Goal: Book appointment/travel/reservation

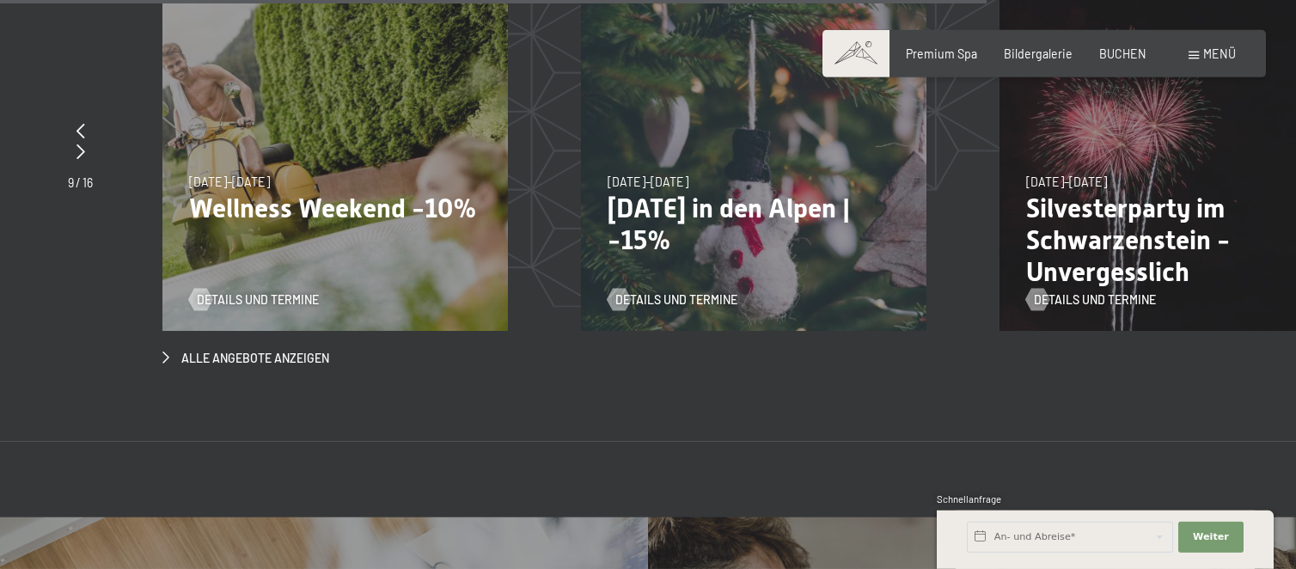
scroll to position [5561, 0]
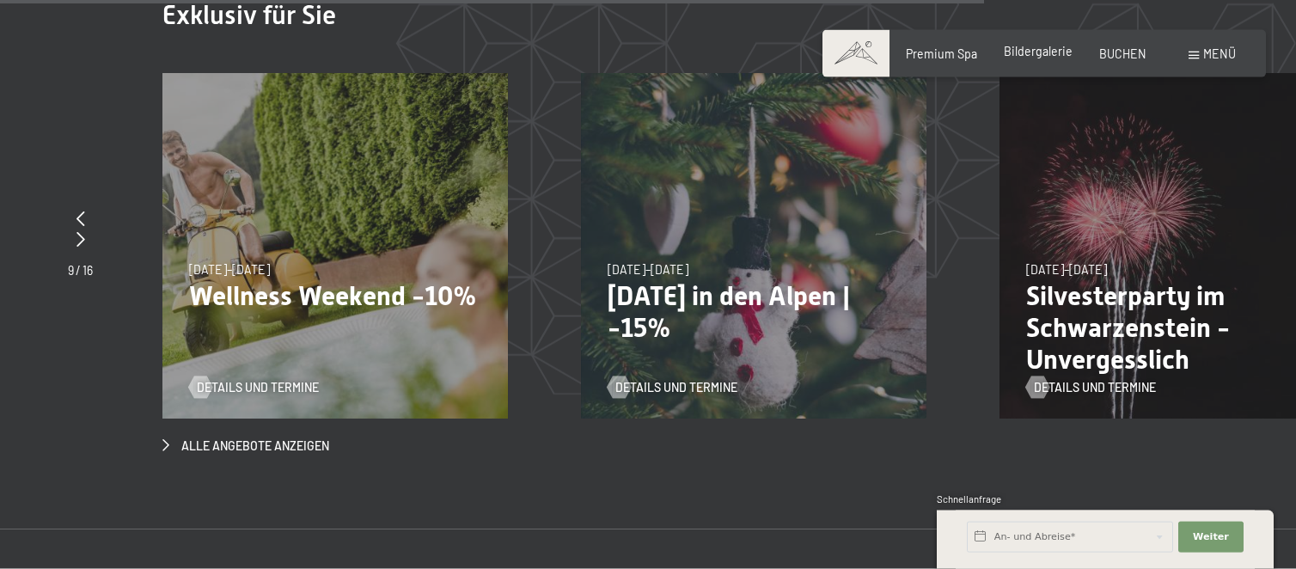
click at [1037, 53] on span "Bildergalerie" at bounding box center [1038, 51] width 69 height 15
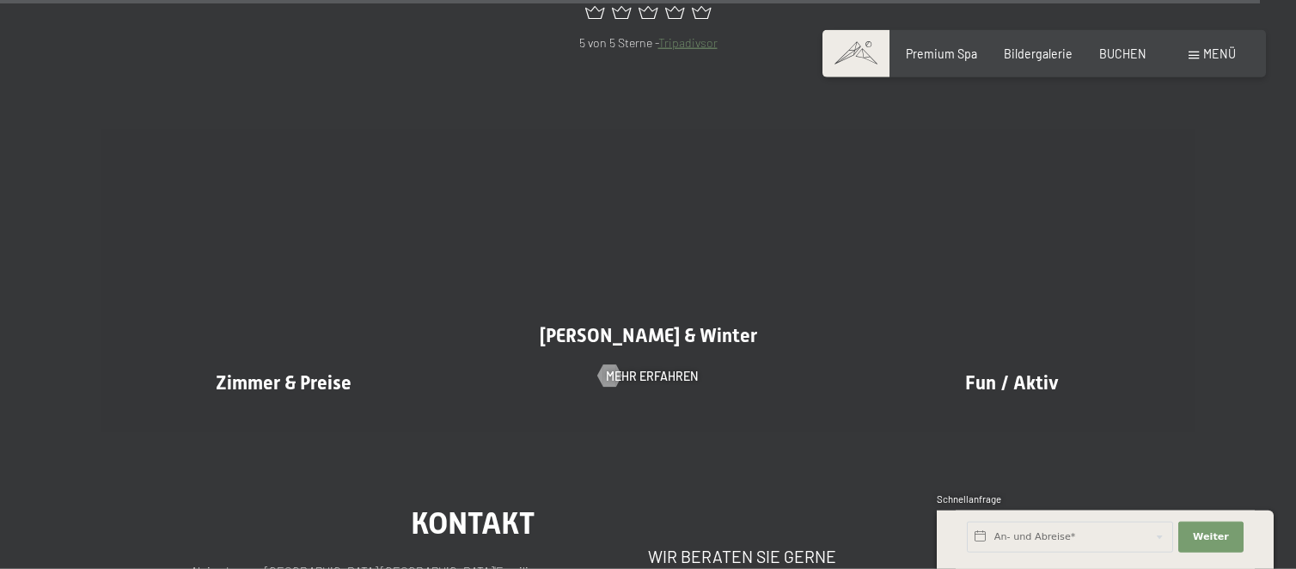
scroll to position [17955, 0]
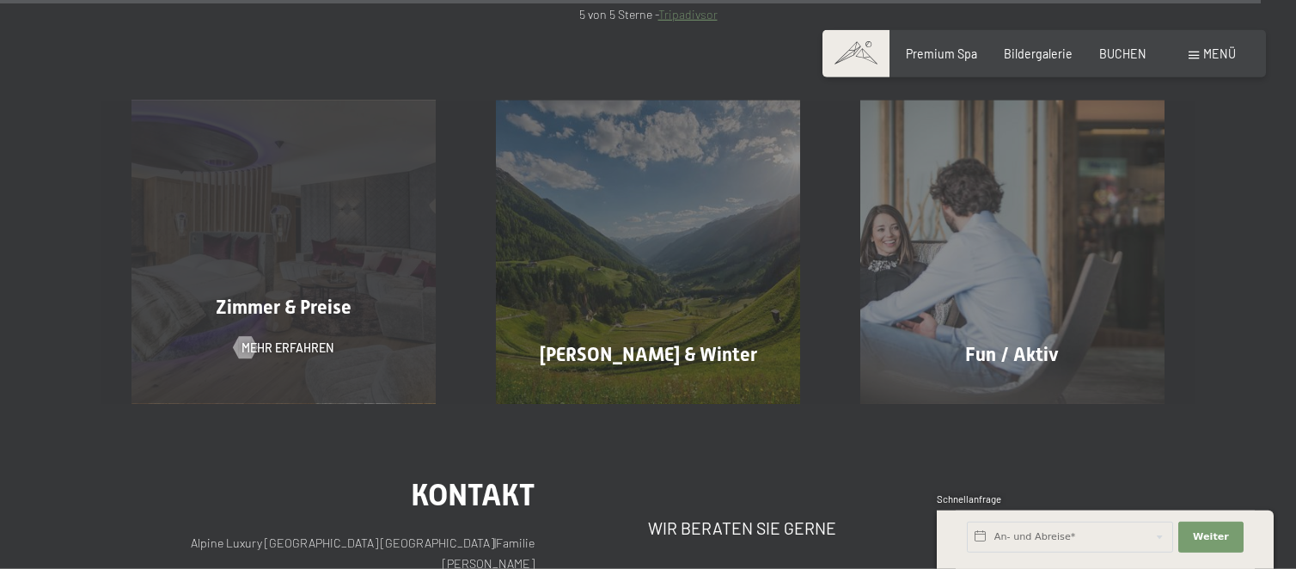
click at [273, 297] on span "Zimmer & Preise" at bounding box center [284, 307] width 136 height 21
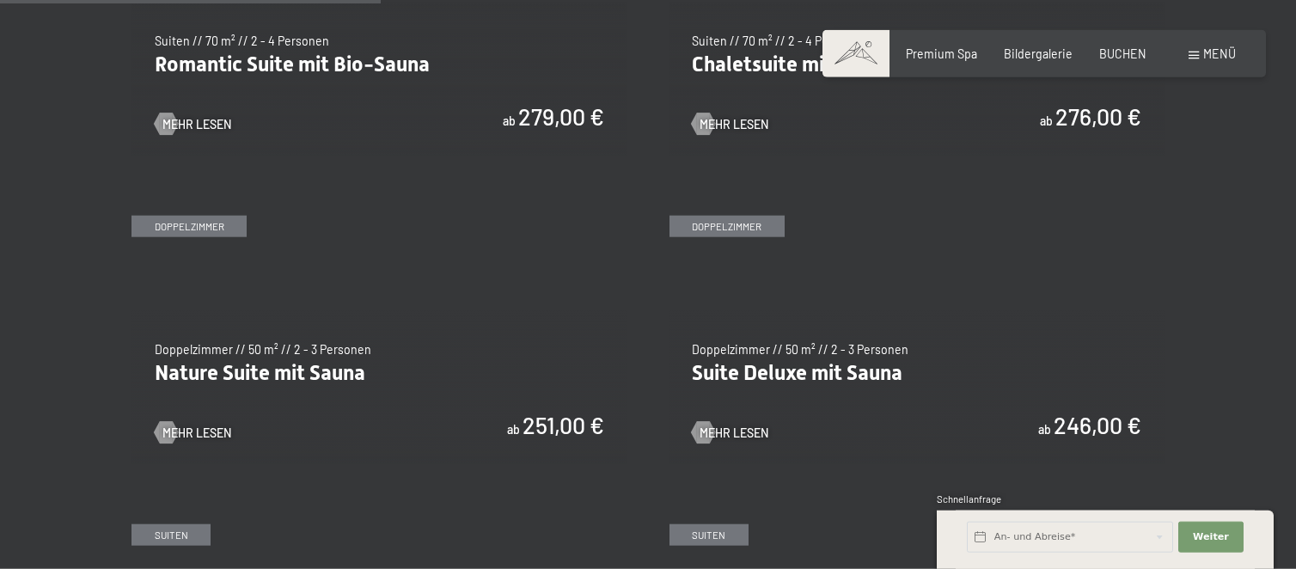
scroll to position [1438, 0]
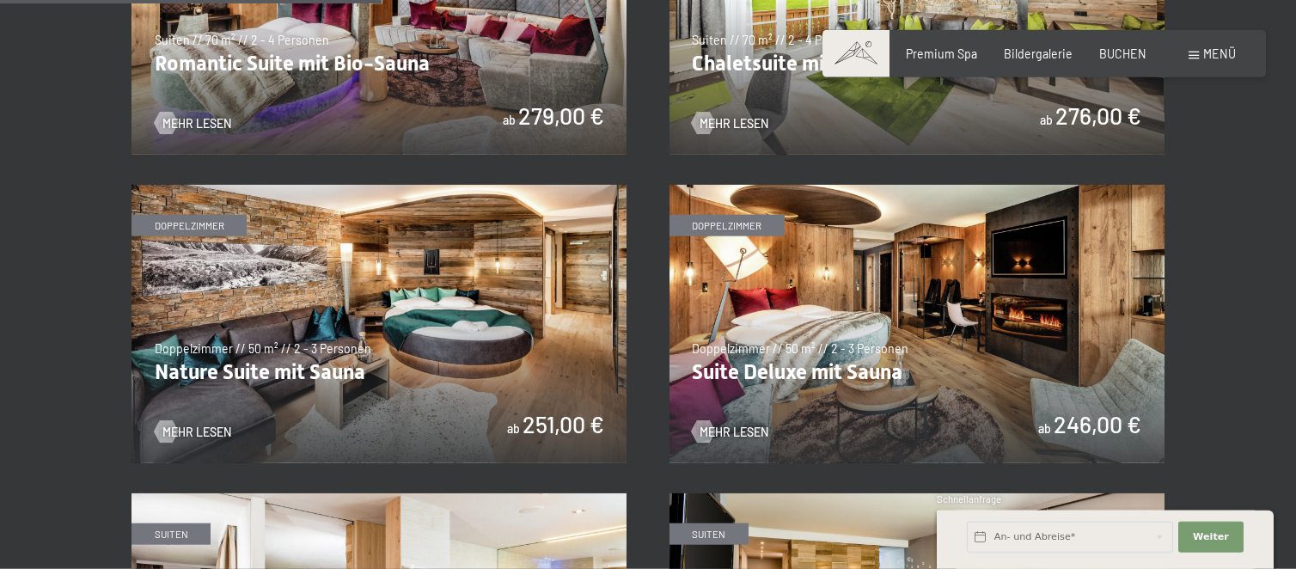
click at [463, 332] on img at bounding box center [379, 324] width 495 height 279
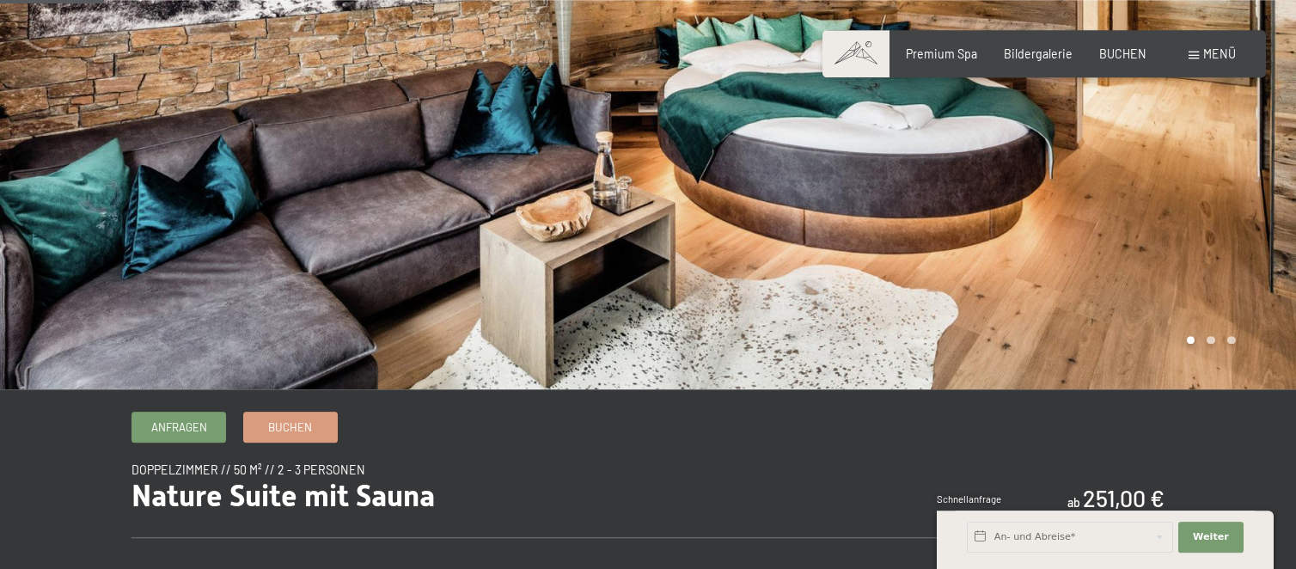
scroll to position [170, 0]
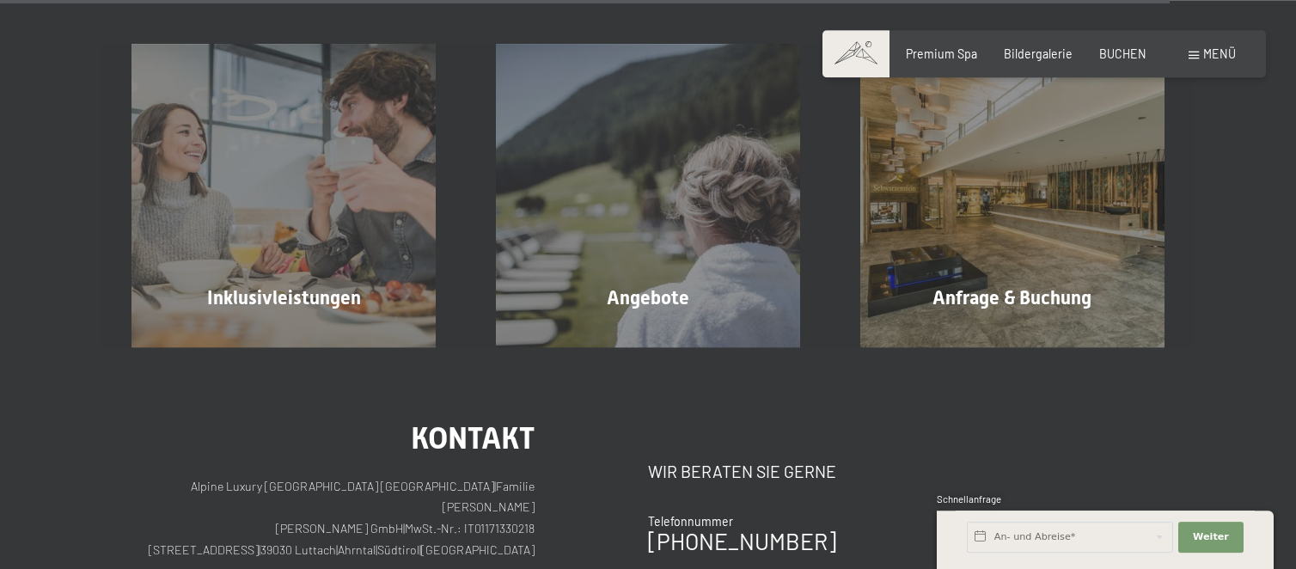
scroll to position [4493, 0]
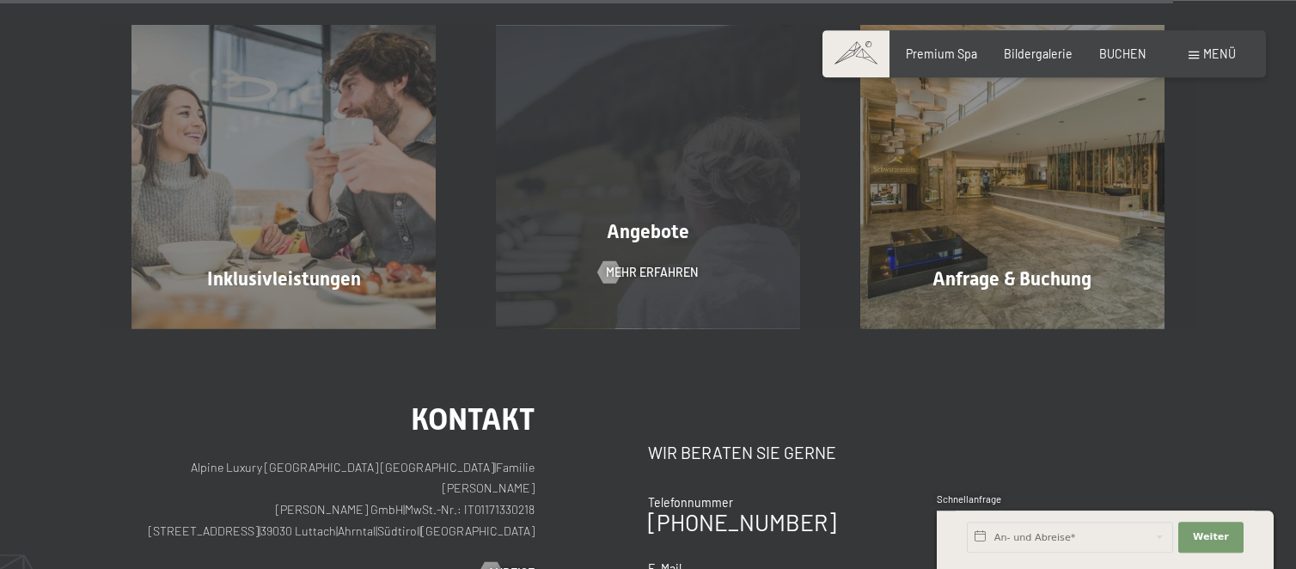
click at [665, 123] on div "Angebote Mehr erfahren" at bounding box center [648, 176] width 365 height 303
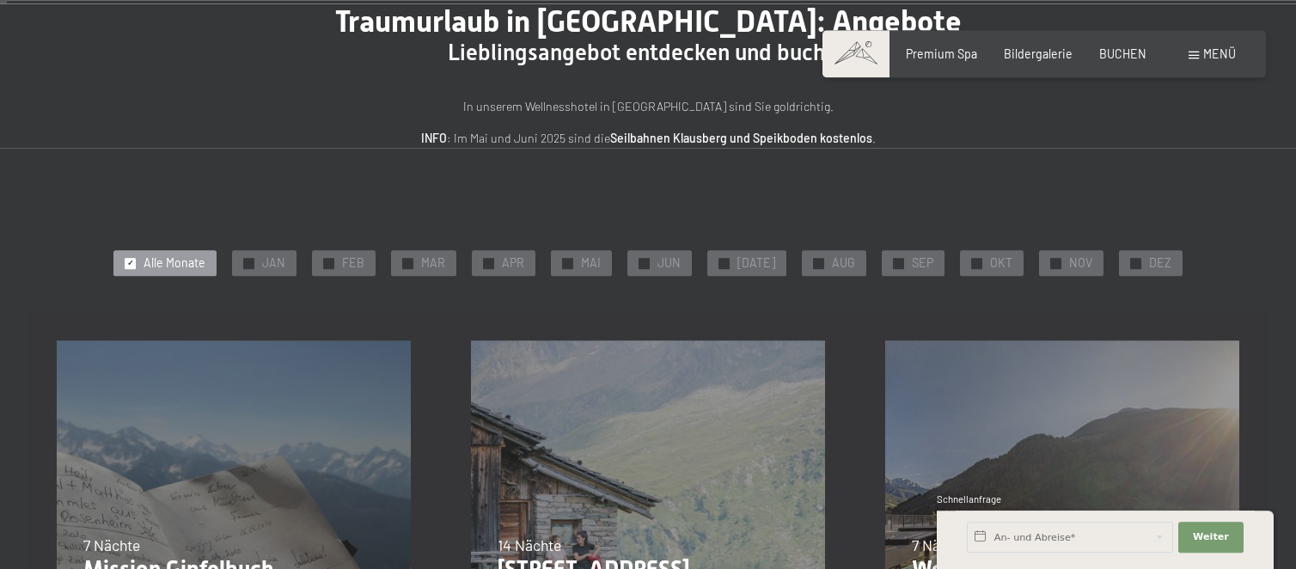
scroll to position [151, 0]
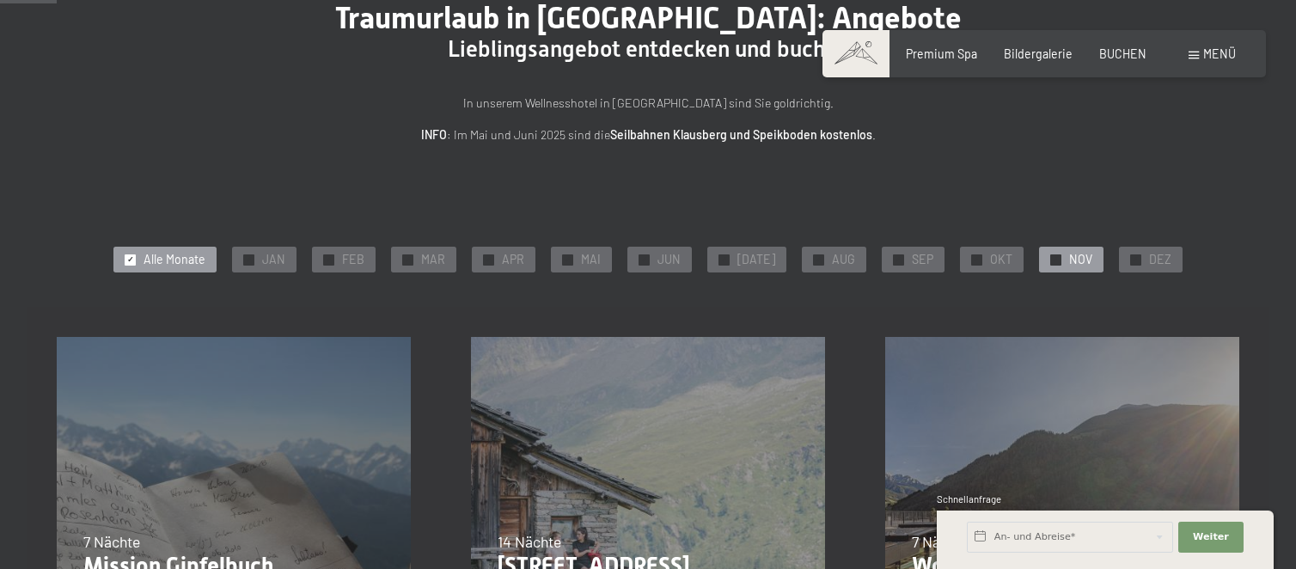
click at [1070, 258] on span "NOV" at bounding box center [1081, 259] width 23 height 17
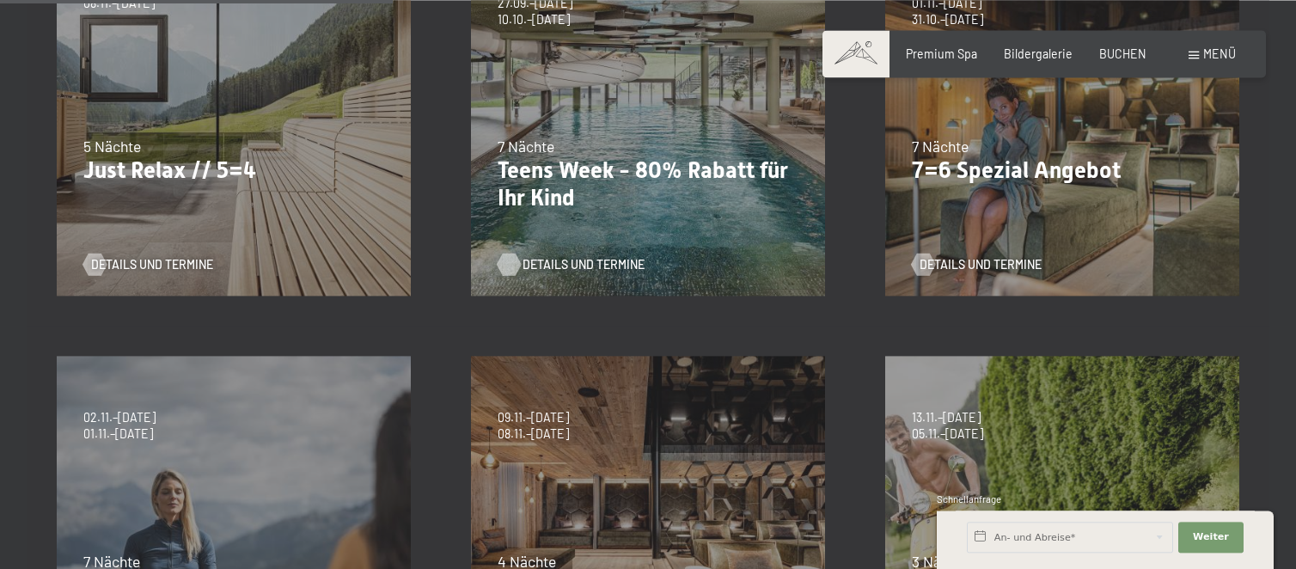
scroll to position [548, 0]
click at [142, 261] on span "Details und Termine" at bounding box center [169, 263] width 122 height 17
